Goal: Information Seeking & Learning: Learn about a topic

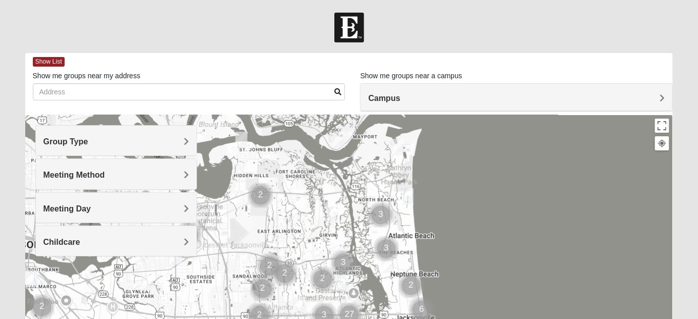
click at [108, 145] on h4 "Group Type" at bounding box center [116, 142] width 146 height 10
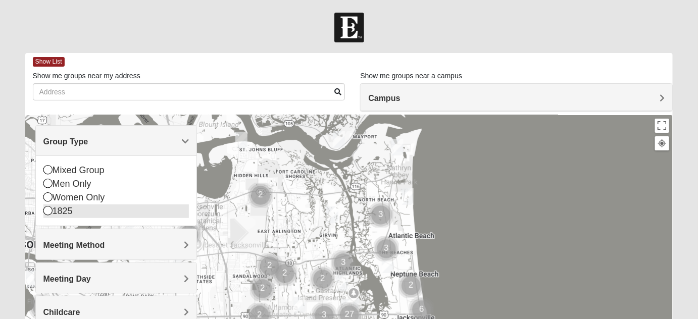
click at [56, 210] on div "1825" at bounding box center [116, 211] width 146 height 14
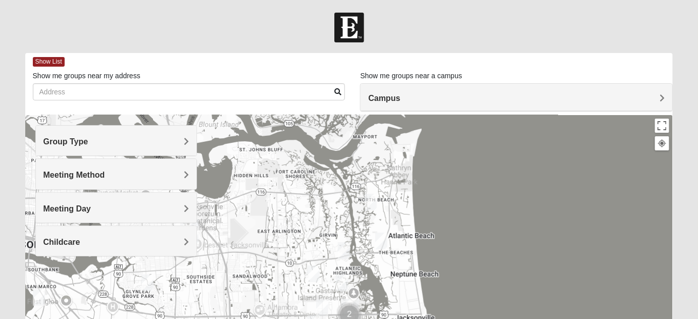
click at [91, 204] on h4 "Meeting Day" at bounding box center [116, 209] width 146 height 10
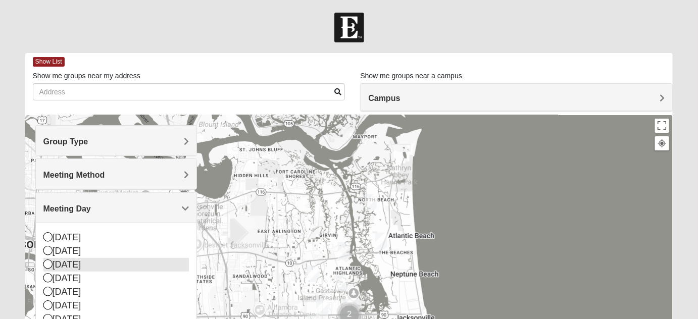
click at [46, 265] on icon at bounding box center [47, 264] width 9 height 9
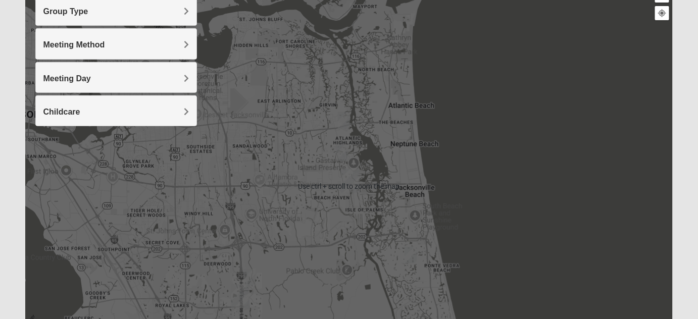
scroll to position [137, 0]
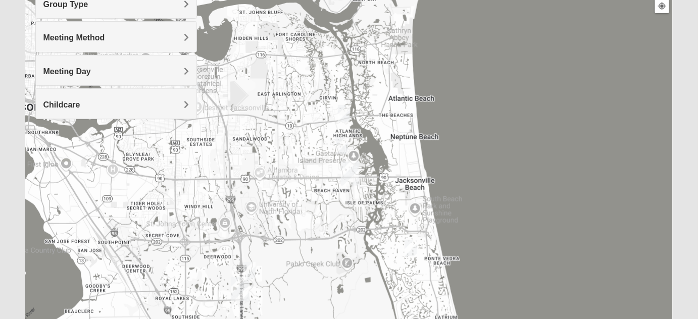
click at [408, 247] on img "1825 Mixed Gatewood/Morales 32082" at bounding box center [410, 248] width 12 height 17
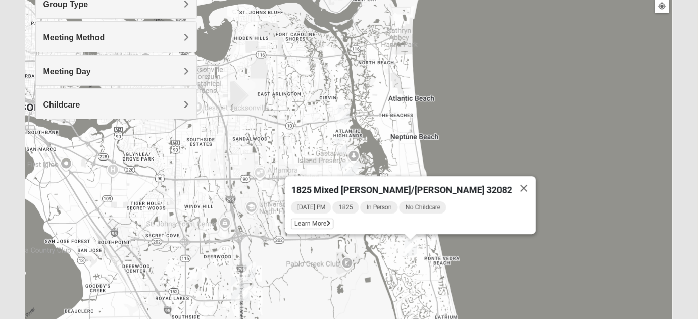
click at [344, 143] on img "1825 Womens Wood 32224" at bounding box center [342, 145] width 12 height 17
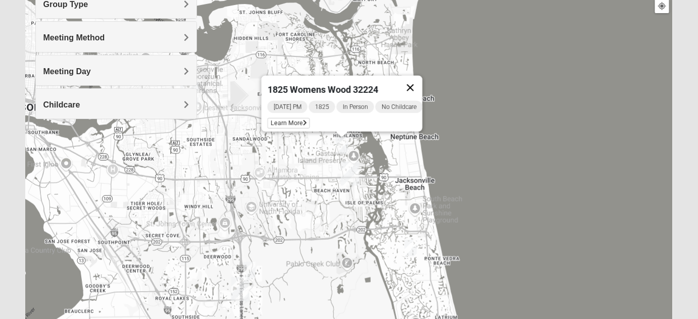
click at [417, 82] on button "Close" at bounding box center [410, 88] width 24 height 24
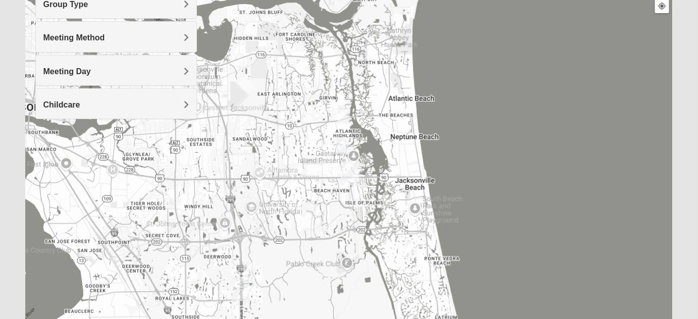
click at [344, 114] on img "1825 Womens Carkhuff 32224" at bounding box center [344, 113] width 12 height 17
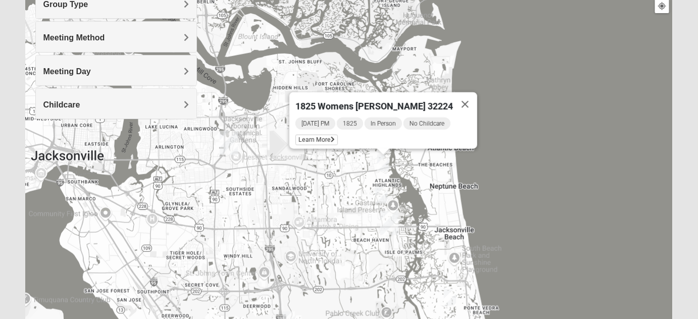
drag, startPoint x: 474, startPoint y: 115, endPoint x: 513, endPoint y: 167, distance: 65.1
click at [513, 167] on div "1825 Womens [PERSON_NAME] 32224 [DATE] PM 1825 In Person No Childcare Learn More" at bounding box center [349, 180] width 648 height 404
click at [335, 137] on icon at bounding box center [333, 140] width 4 height 6
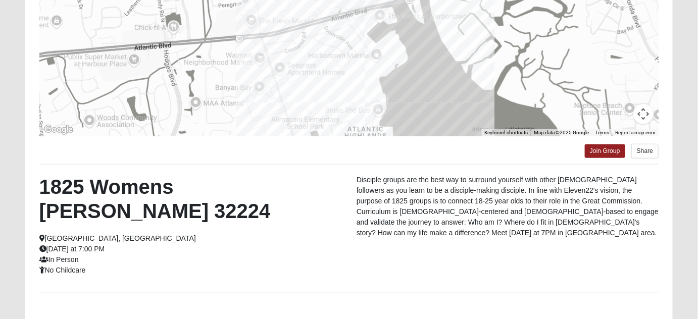
scroll to position [185, 0]
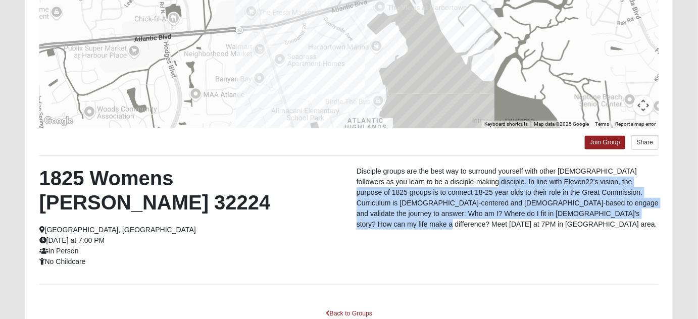
drag, startPoint x: 453, startPoint y: 182, endPoint x: 650, endPoint y: 211, distance: 199.5
click at [650, 211] on p "Disciple groups are the best way to surround yourself with other [DEMOGRAPHIC_D…" at bounding box center [507, 198] width 302 height 64
click at [542, 227] on div "1825 Womens [PERSON_NAME] 32224 [GEOGRAPHIC_DATA], [GEOGRAPHIC_DATA] [DATE] at …" at bounding box center [349, 220] width 635 height 108
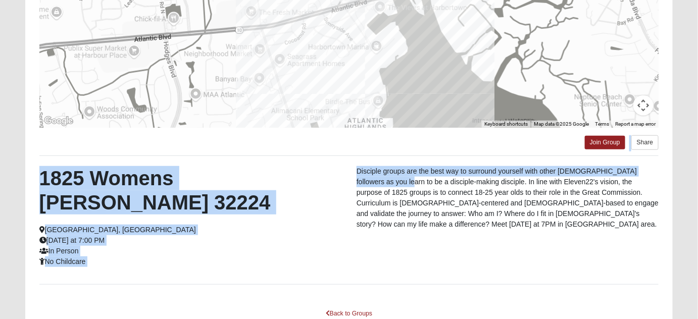
drag, startPoint x: 378, startPoint y: 139, endPoint x: 374, endPoint y: 184, distance: 44.6
click at [374, 184] on div "← Move left → Move right ↑ Move up ↓ Move down + Zoom in - Zoom out Home Jump l…" at bounding box center [349, 117] width 648 height 462
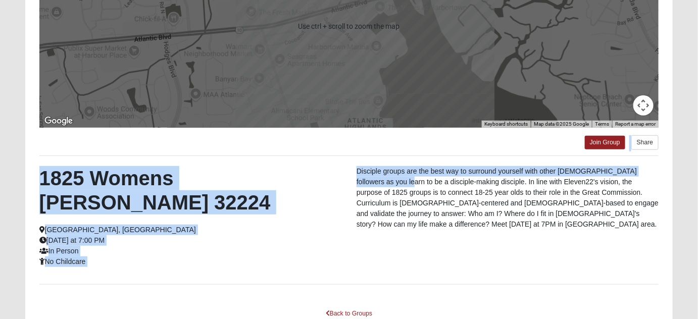
scroll to position [0, 0]
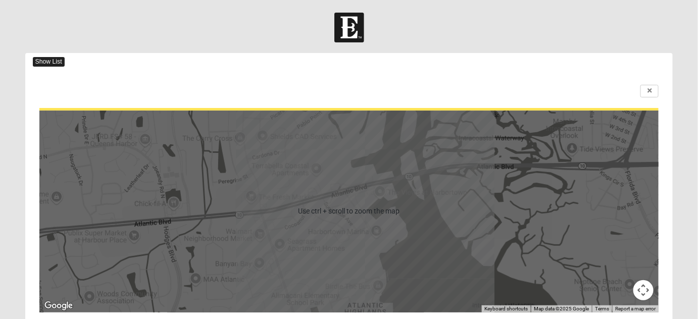
click at [50, 64] on span "Show List" at bounding box center [49, 62] width 32 height 10
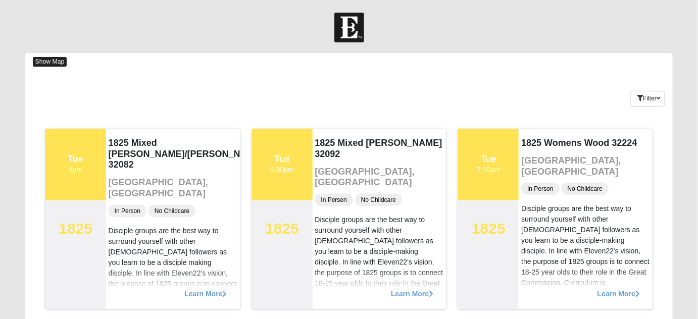
click at [49, 61] on span "Show Map" at bounding box center [50, 62] width 34 height 10
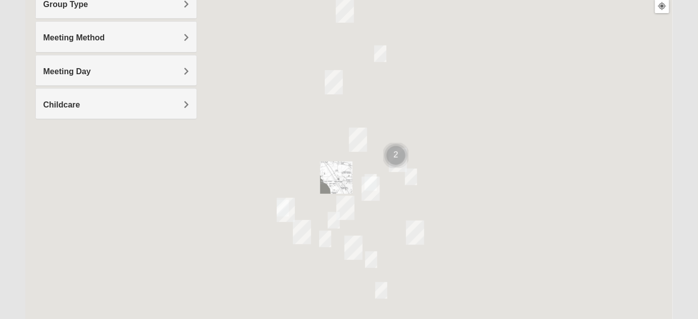
scroll to position [91, 0]
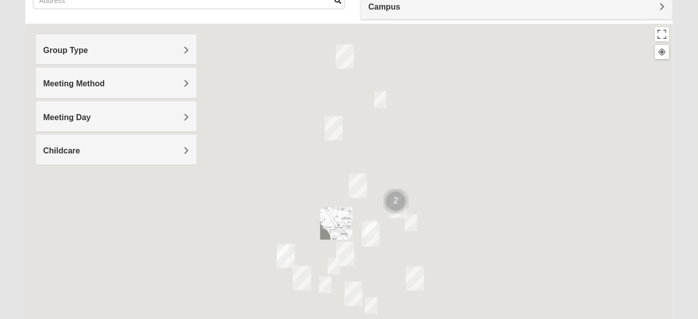
click at [144, 58] on div "Group Type" at bounding box center [116, 49] width 161 height 30
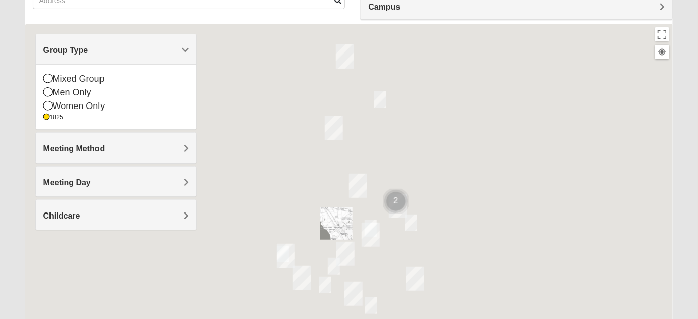
click at [120, 149] on h4 "Meeting Method" at bounding box center [116, 149] width 146 height 10
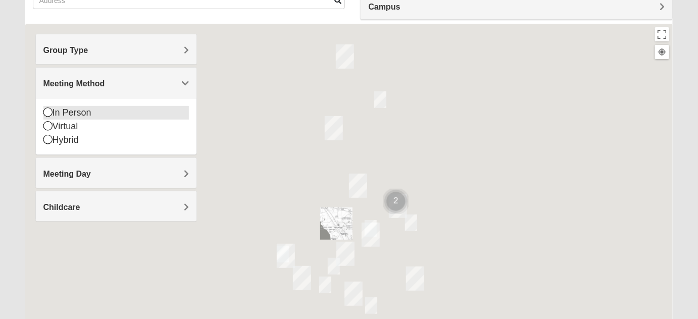
click at [86, 112] on div "In Person" at bounding box center [116, 113] width 146 height 14
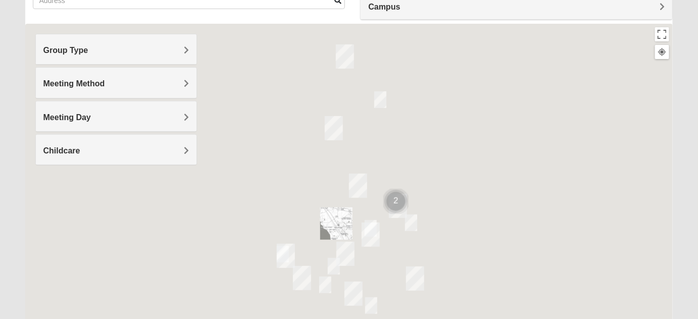
click at [88, 117] on span "Meeting Day" at bounding box center [66, 117] width 47 height 9
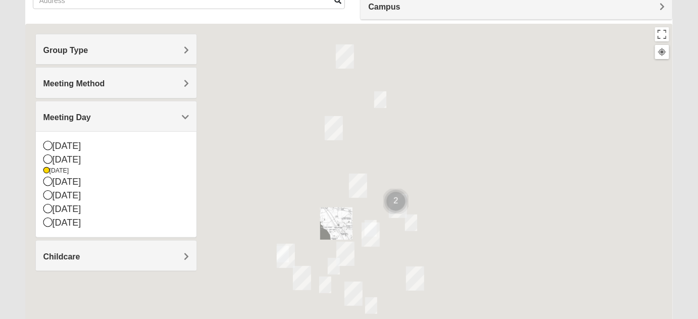
click at [580, 202] on div at bounding box center [349, 226] width 648 height 404
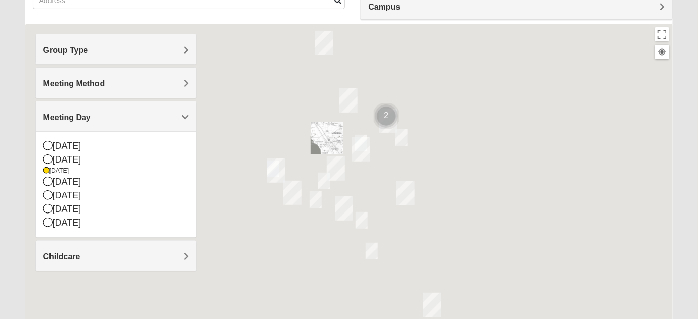
drag, startPoint x: 453, startPoint y: 245, endPoint x: 437, endPoint y: 156, distance: 90.8
click at [437, 156] on div at bounding box center [349, 226] width 648 height 404
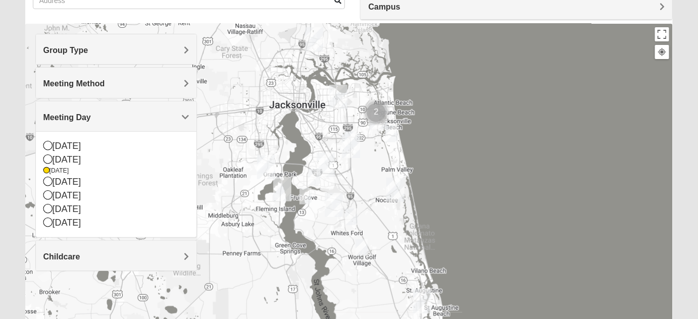
drag, startPoint x: 421, startPoint y: 134, endPoint x: 431, endPoint y: 153, distance: 21.2
click at [431, 153] on div at bounding box center [349, 226] width 648 height 404
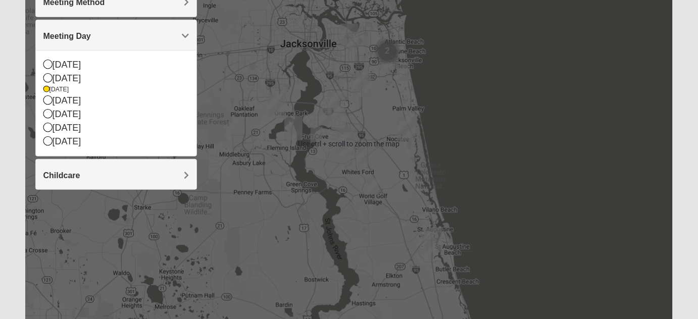
scroll to position [229, 0]
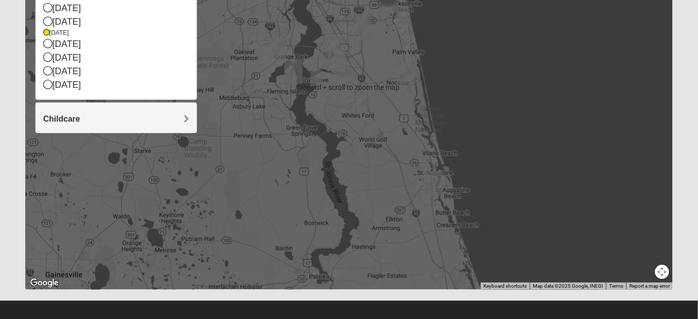
click at [658, 274] on button "Map camera controls" at bounding box center [662, 272] width 14 height 14
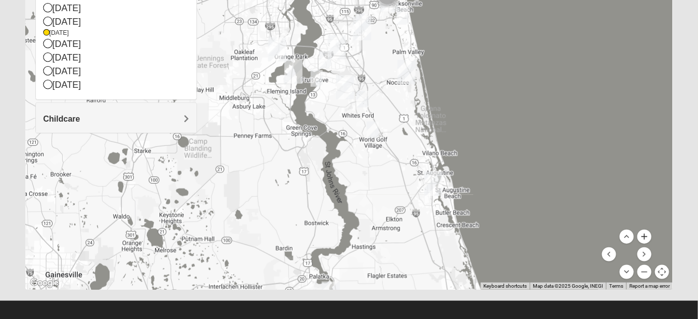
click at [648, 239] on button "Zoom in" at bounding box center [644, 237] width 14 height 14
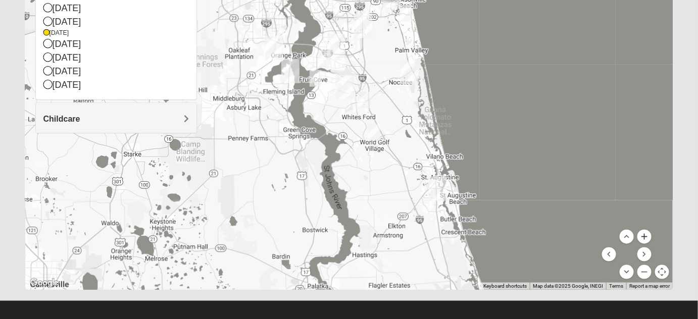
click at [648, 239] on button "Zoom in" at bounding box center [644, 237] width 14 height 14
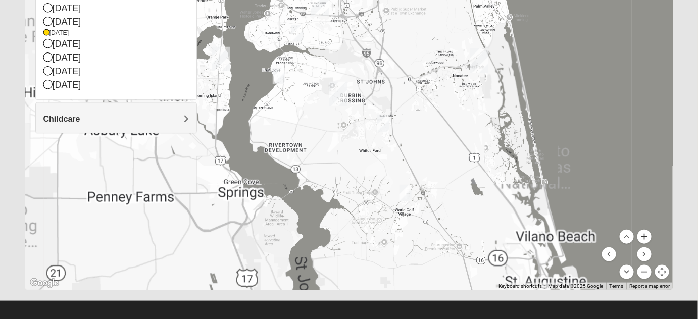
click at [648, 239] on button "Zoom in" at bounding box center [644, 237] width 14 height 14
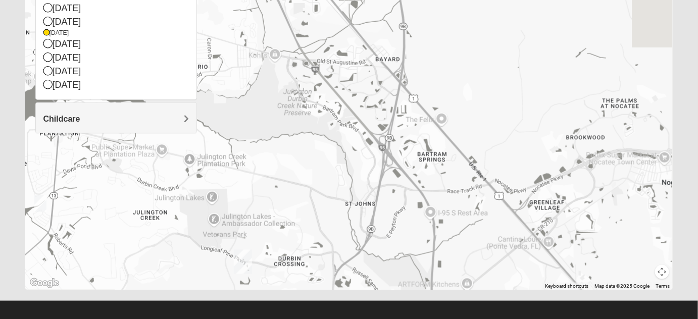
drag, startPoint x: 501, startPoint y: 66, endPoint x: 389, endPoint y: 287, distance: 248.4
click at [394, 285] on div "1825 Womens [PERSON_NAME] 32224 [DATE] PM 1825 In Person No Childcare Learn More" at bounding box center [349, 88] width 648 height 404
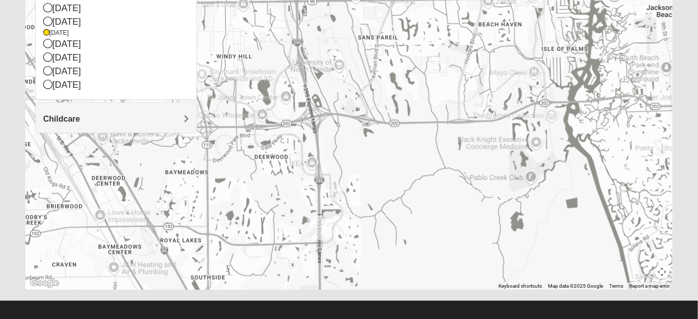
drag, startPoint x: 485, startPoint y: 129, endPoint x: 421, endPoint y: 199, distance: 95.4
click at [425, 199] on div "1825 Womens [PERSON_NAME] 32224 [DATE] PM 1825 In Person No Childcare Learn More" at bounding box center [349, 88] width 648 height 404
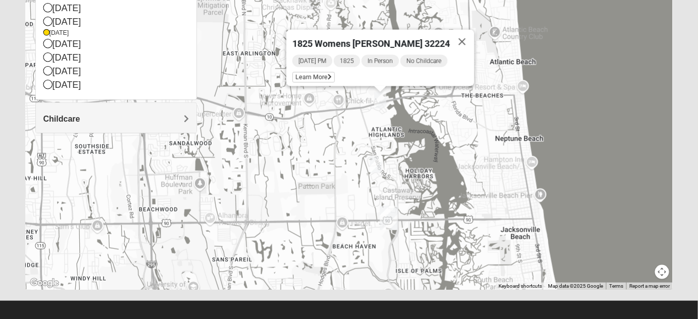
drag, startPoint x: 520, startPoint y: 94, endPoint x: 442, endPoint y: 233, distance: 159.1
click at [452, 240] on div "1825 Womens [PERSON_NAME] 32224 [DATE] PM 1825 In Person No Childcare Learn More" at bounding box center [349, 88] width 648 height 404
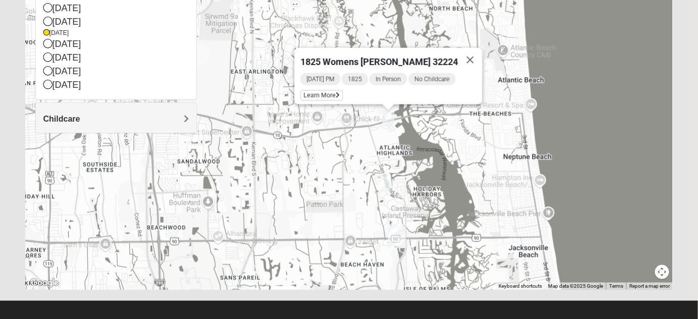
drag, startPoint x: 424, startPoint y: 141, endPoint x: 433, endPoint y: 169, distance: 29.2
click at [433, 169] on div "1825 Womens [PERSON_NAME] 32224 [DATE] PM 1825 In Person No Childcare Learn More" at bounding box center [349, 88] width 648 height 404
click at [461, 55] on button "Close" at bounding box center [470, 60] width 24 height 24
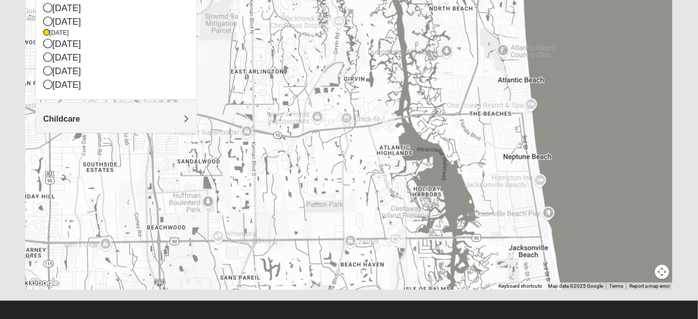
scroll to position [183, 0]
